Goal: Task Accomplishment & Management: Complete application form

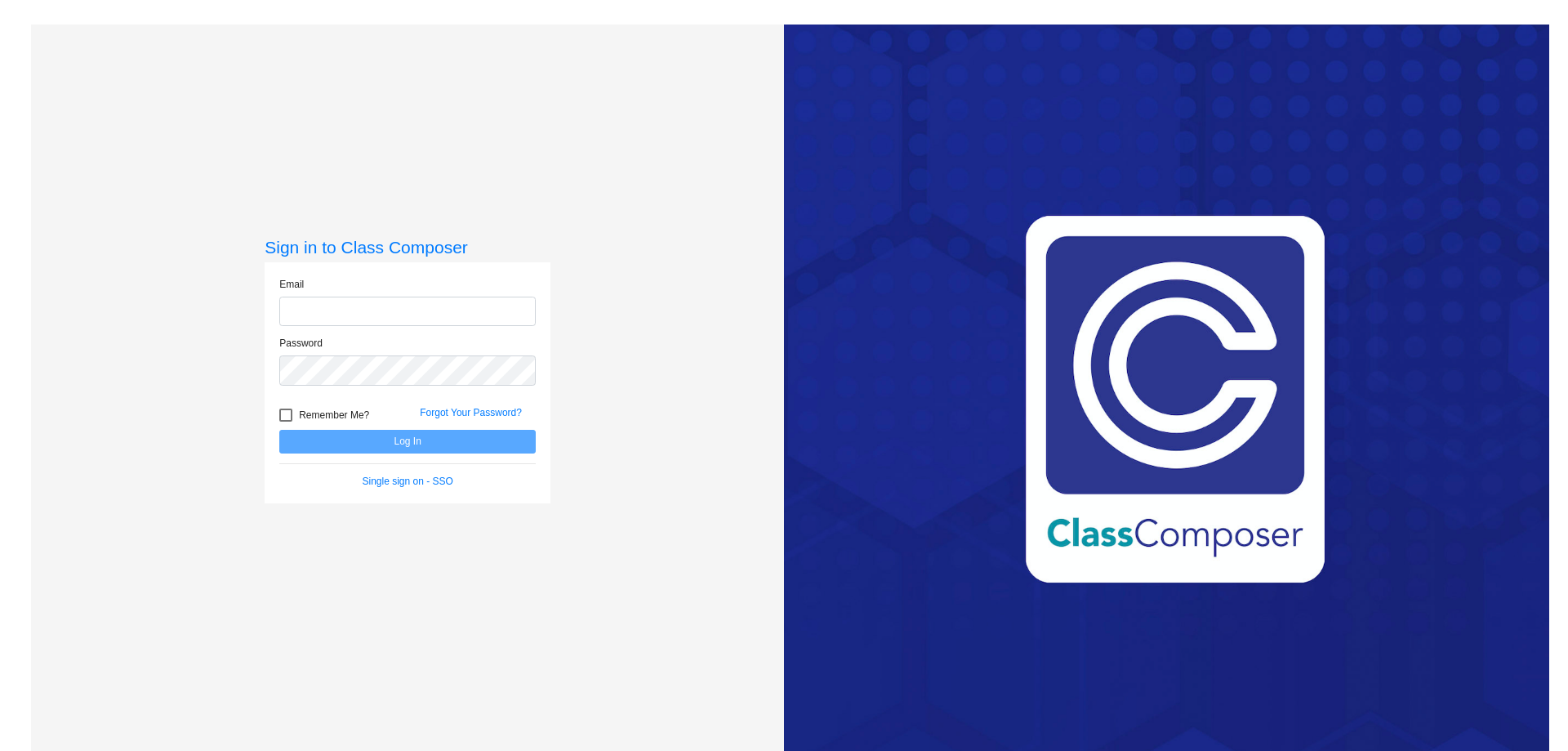
click at [351, 325] on input "email" at bounding box center [407, 312] width 257 height 30
type input "[EMAIL_ADDRESS][DOMAIN_NAME]"
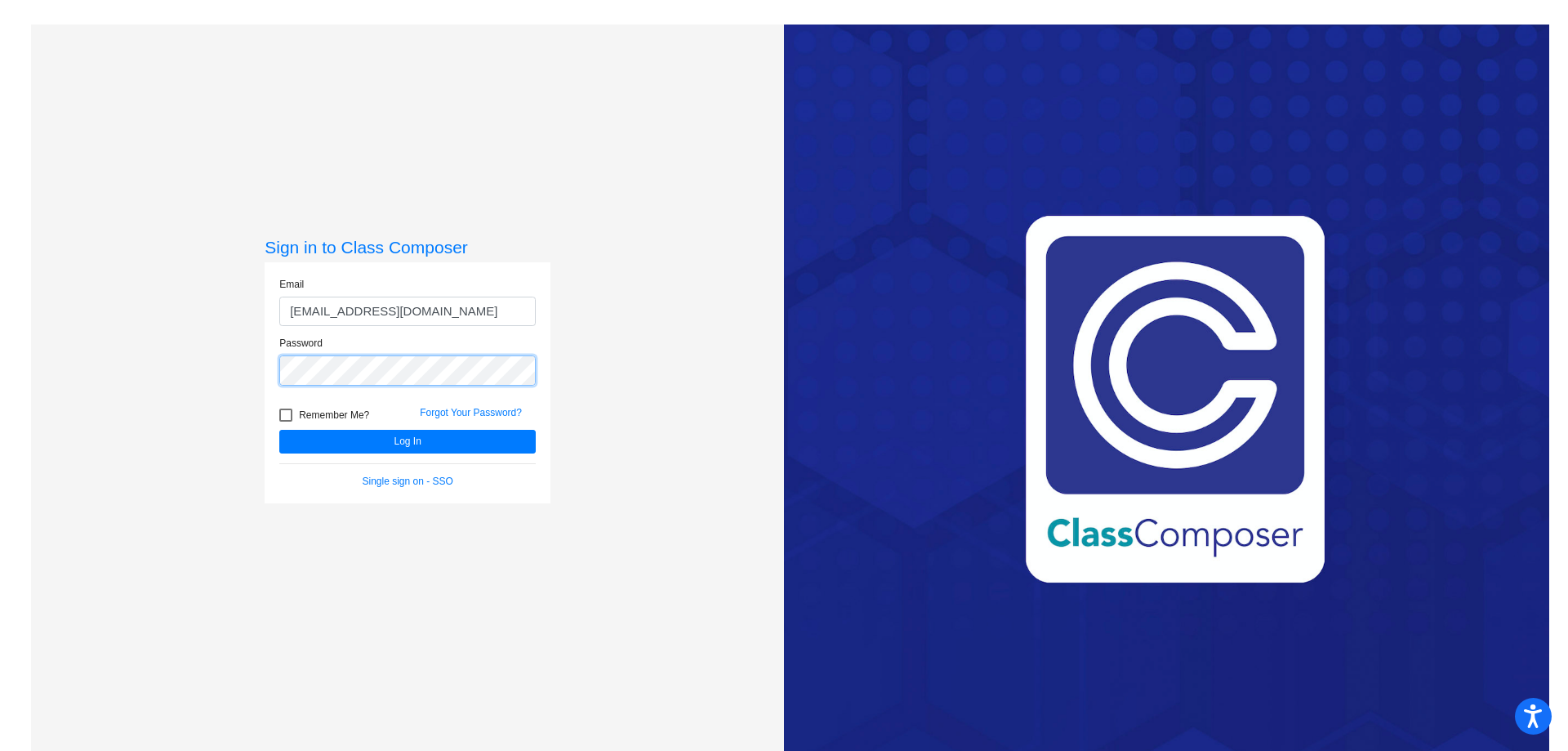
click at [280, 429] on button "Log In" at bounding box center [407, 441] width 257 height 24
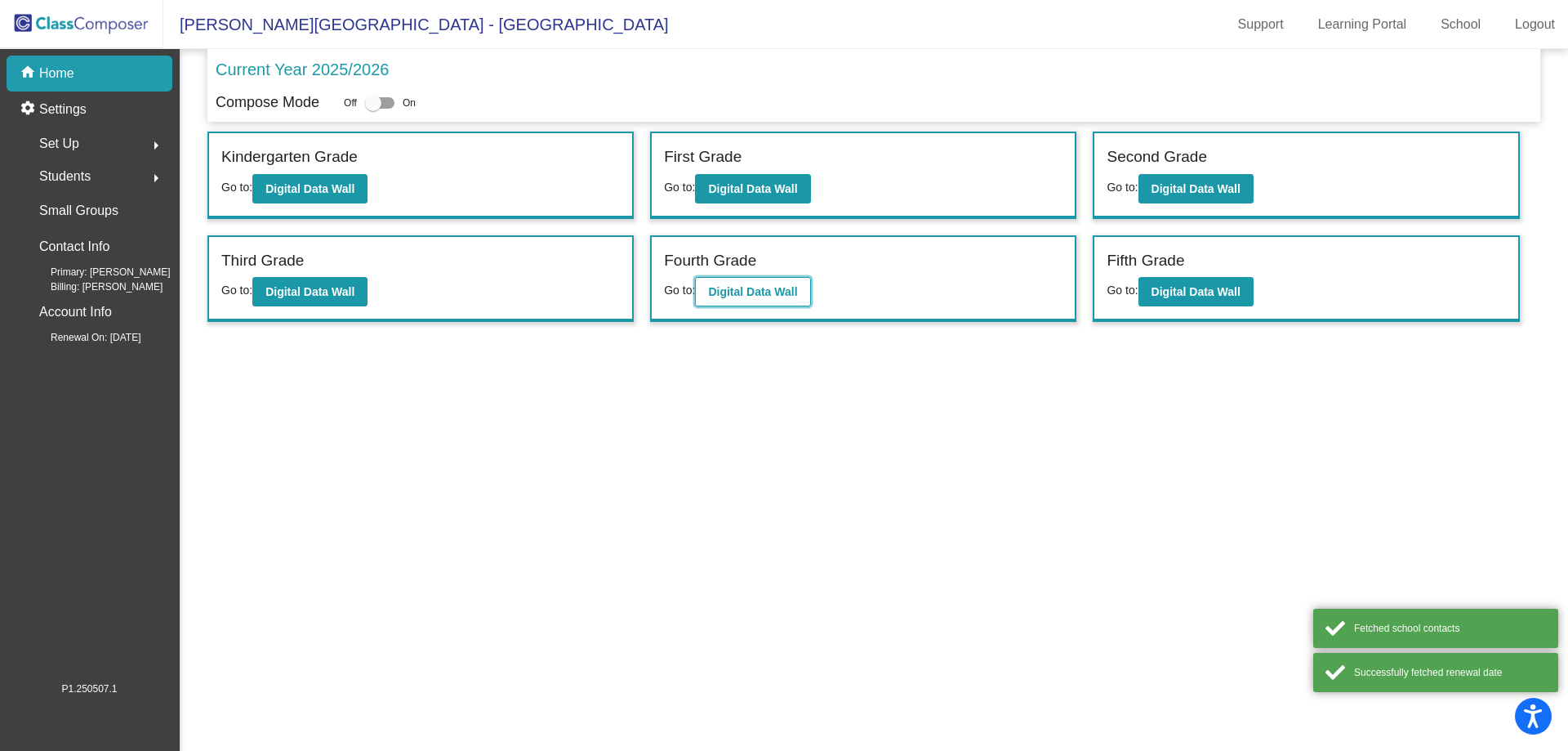
click at [723, 284] on button "Digital Data Wall" at bounding box center [752, 291] width 115 height 29
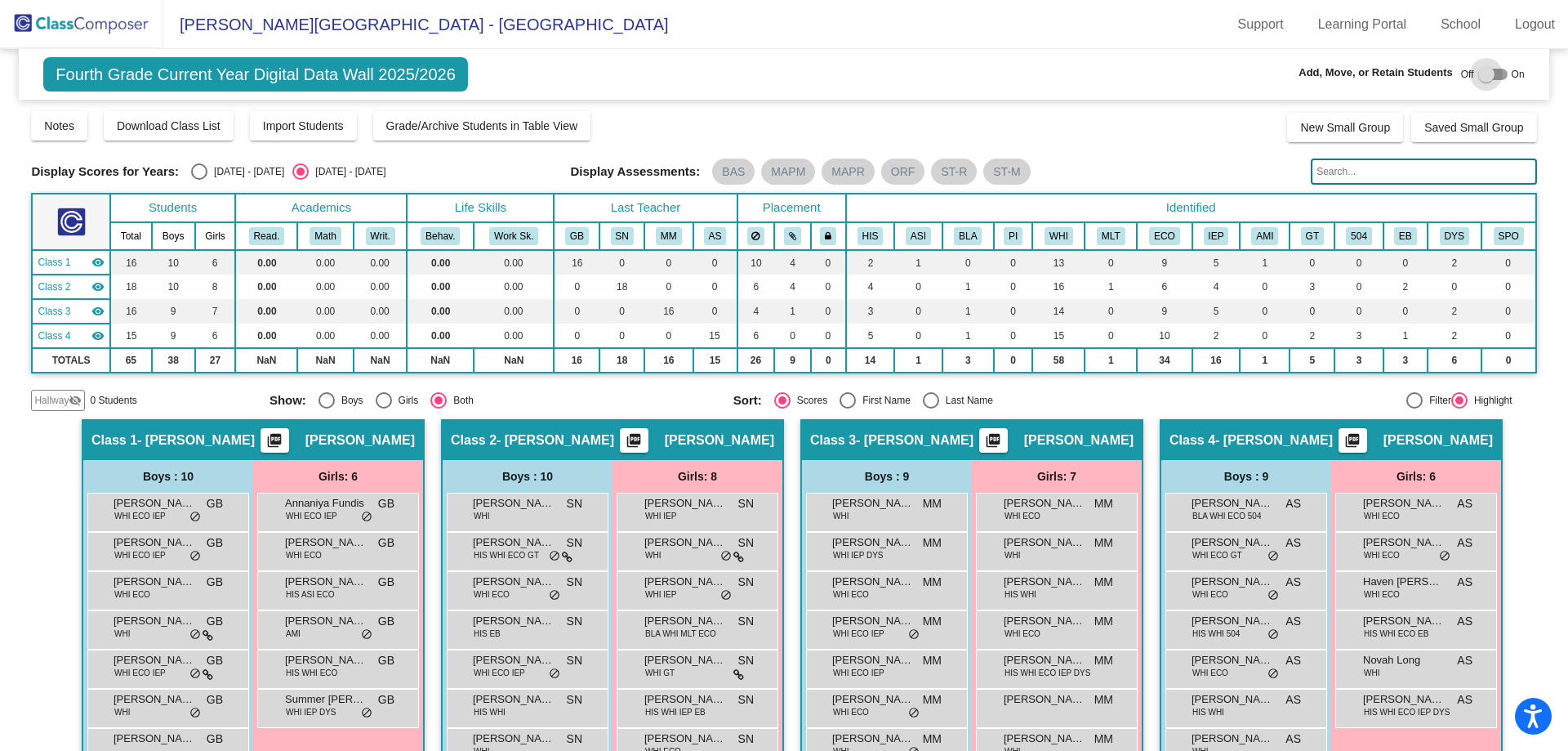
click at [1478, 72] on div at bounding box center [1486, 74] width 16 height 16
checkbox input "true"
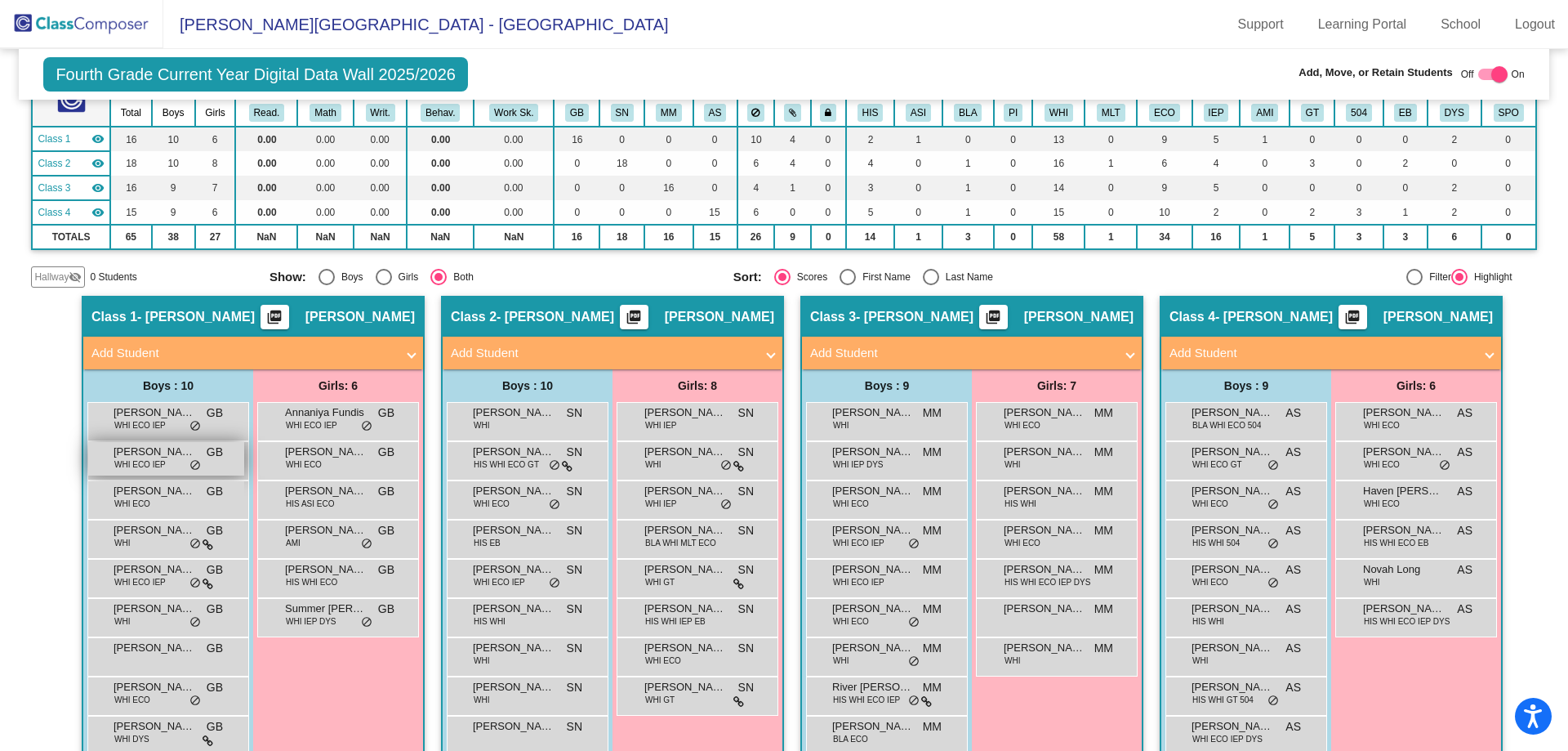
scroll to position [164, 0]
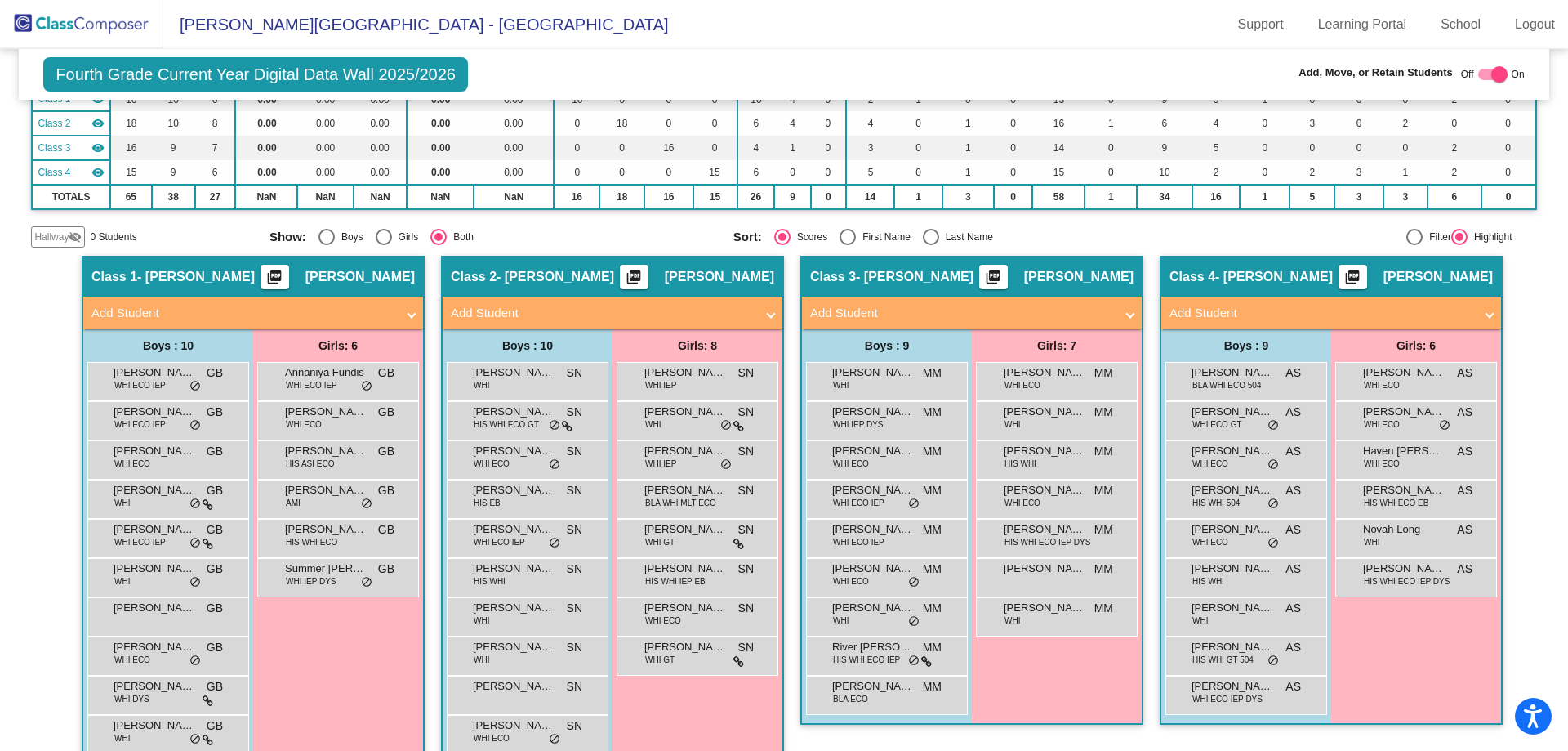
click at [1131, 307] on mat-expansion-panel-header "Add Student" at bounding box center [972, 313] width 340 height 33
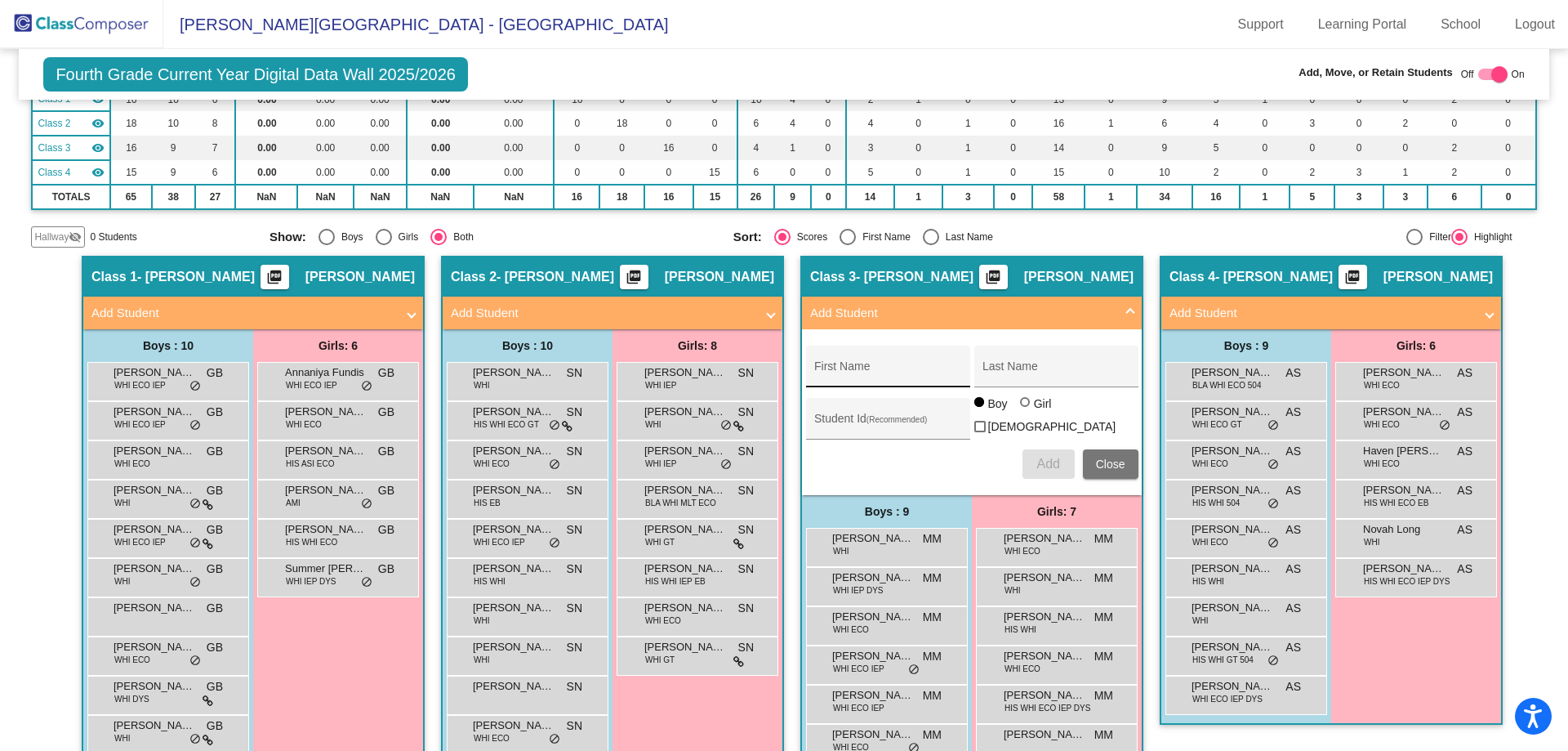
click at [837, 360] on div "First Name" at bounding box center [887, 372] width 147 height 34
type input "[PERSON_NAME]"
click at [840, 410] on div "Student Id (Recommended)" at bounding box center [887, 422] width 147 height 34
click at [870, 405] on div "Student Id (Recommended)" at bounding box center [887, 422] width 147 height 34
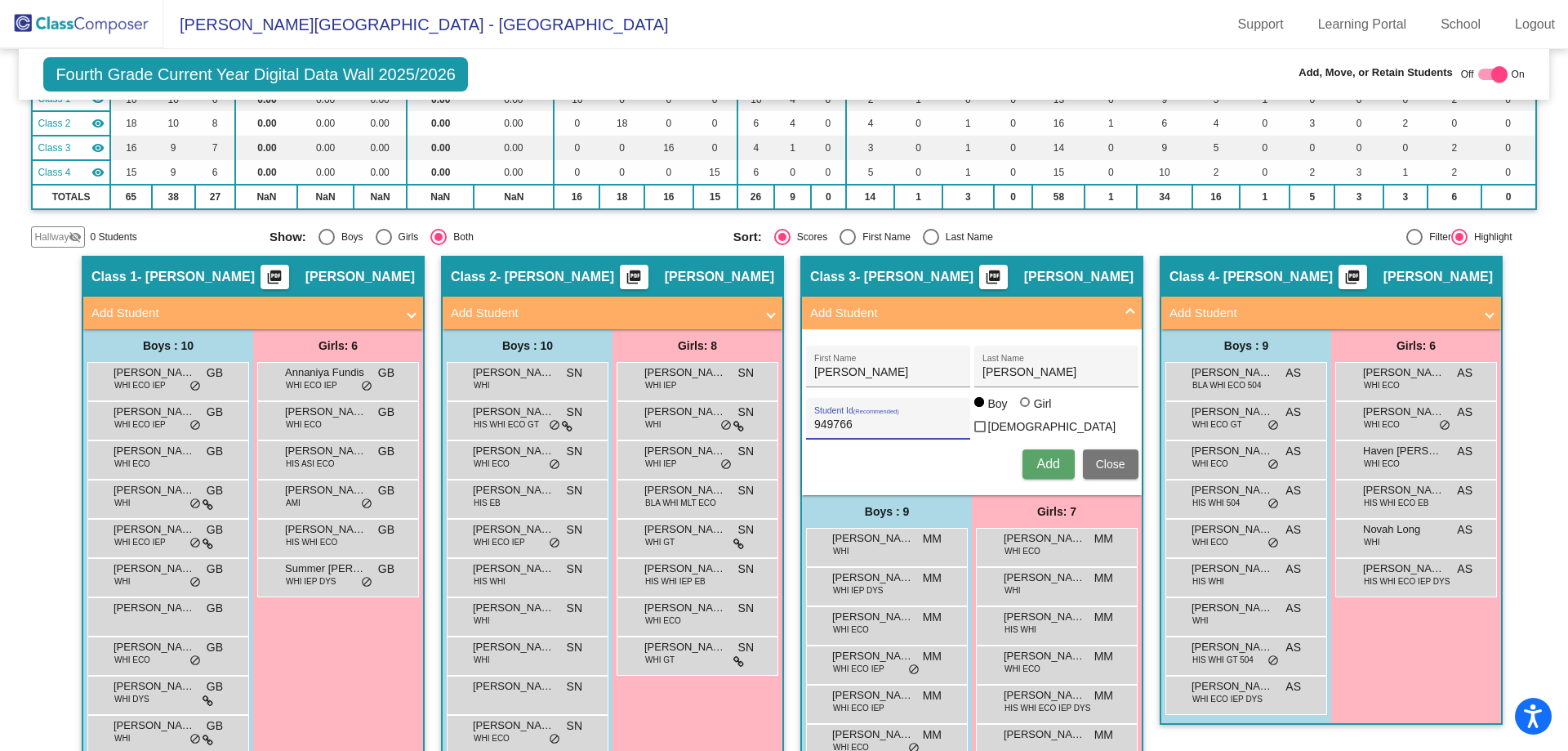
type input "949766"
click at [1043, 458] on span "Add" at bounding box center [1048, 463] width 23 height 14
